Goal: Find specific page/section: Find specific page/section

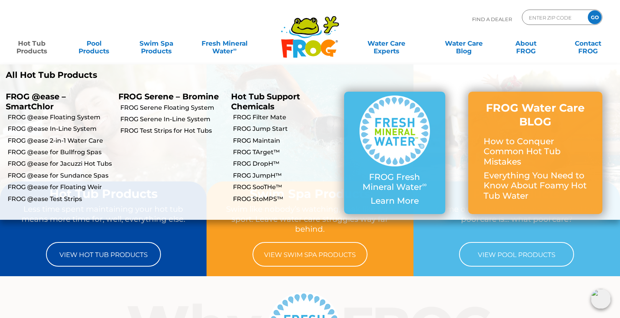
click at [36, 47] on link "Hot Tub Products" at bounding box center [32, 43] width 48 height 15
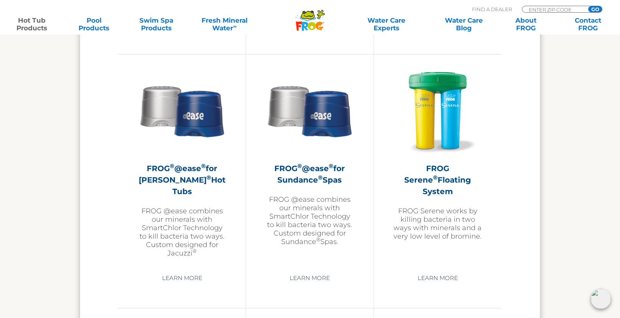
scroll to position [1307, 0]
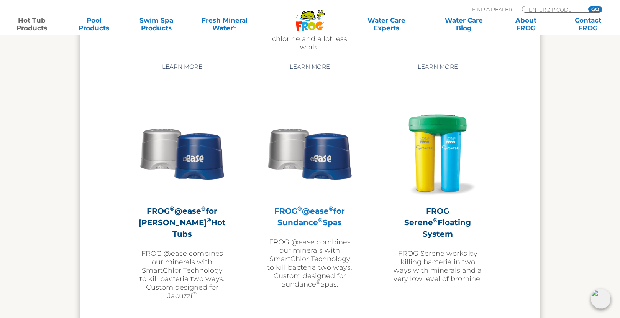
click at [296, 213] on h2 "FROG ® @ease ® for Sundance ® Spas" at bounding box center [309, 216] width 89 height 23
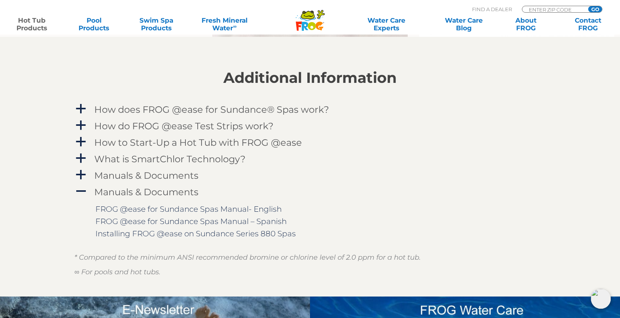
scroll to position [756, 0]
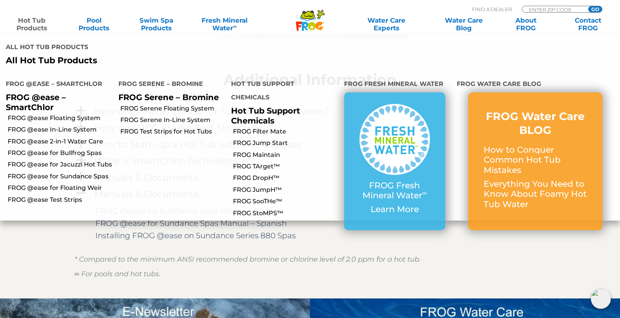
click at [33, 21] on link "Hot Tub Products" at bounding box center [32, 23] width 48 height 15
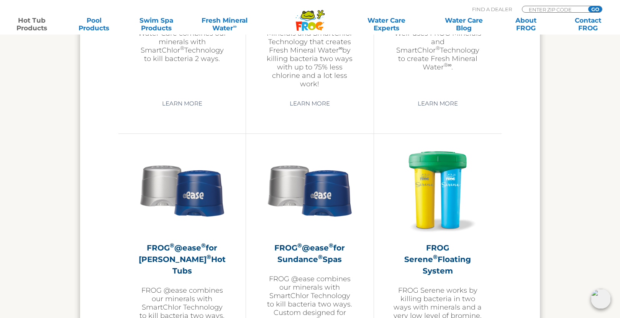
scroll to position [1262, 0]
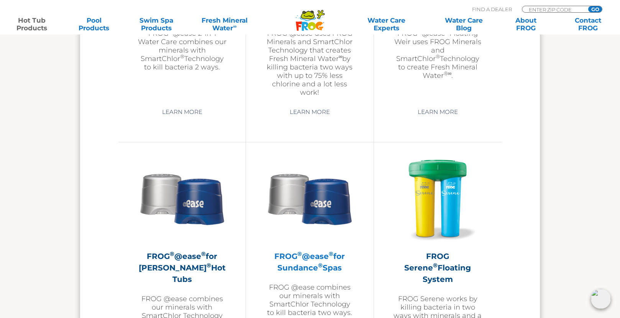
click at [294, 262] on h2 "FROG ® @ease ® for Sundance ® Spas" at bounding box center [309, 261] width 89 height 23
